Goal: Browse casually

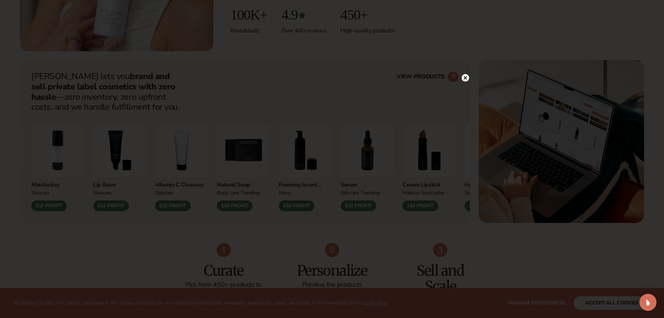
scroll to position [249, 0]
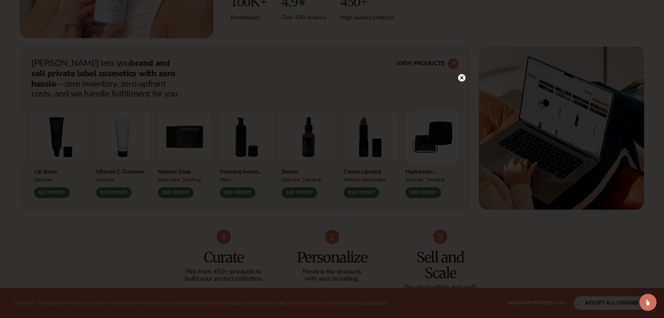
click at [465, 76] on circle at bounding box center [461, 77] width 7 height 7
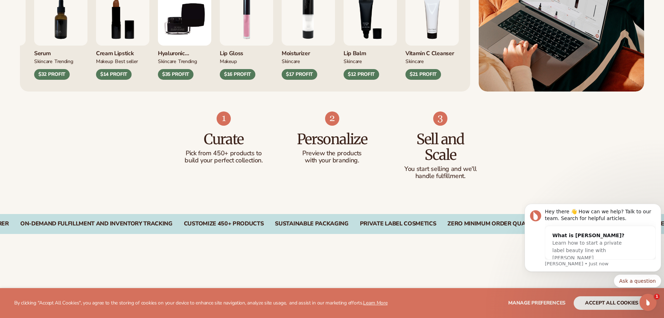
scroll to position [391, 0]
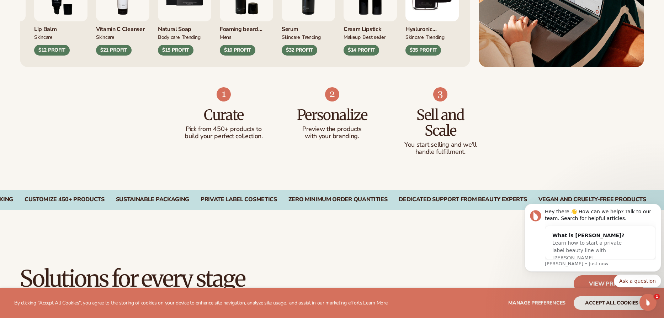
click at [68, 100] on div "Curate Pick from 450+ products to build your perfect collection. Personalize Pr…" at bounding box center [332, 128] width 664 height 122
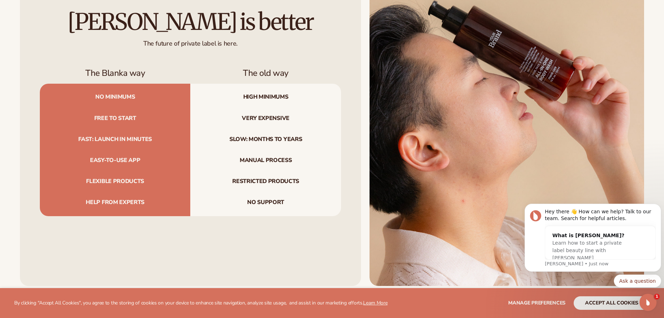
scroll to position [2597, 0]
